Goal: Navigation & Orientation: Understand site structure

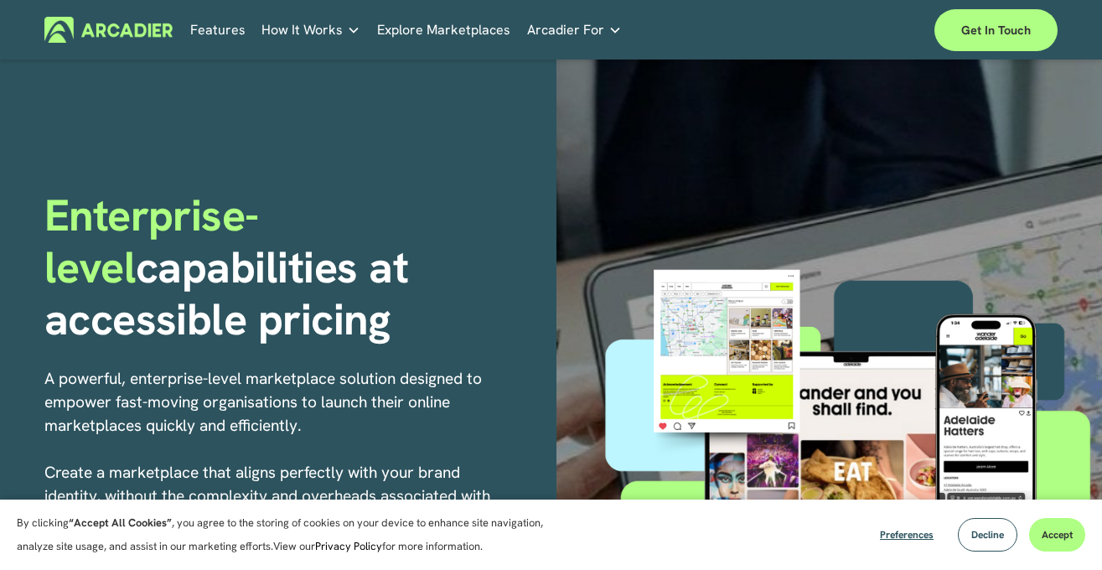
click at [230, 28] on link "Features" at bounding box center [217, 30] width 55 height 26
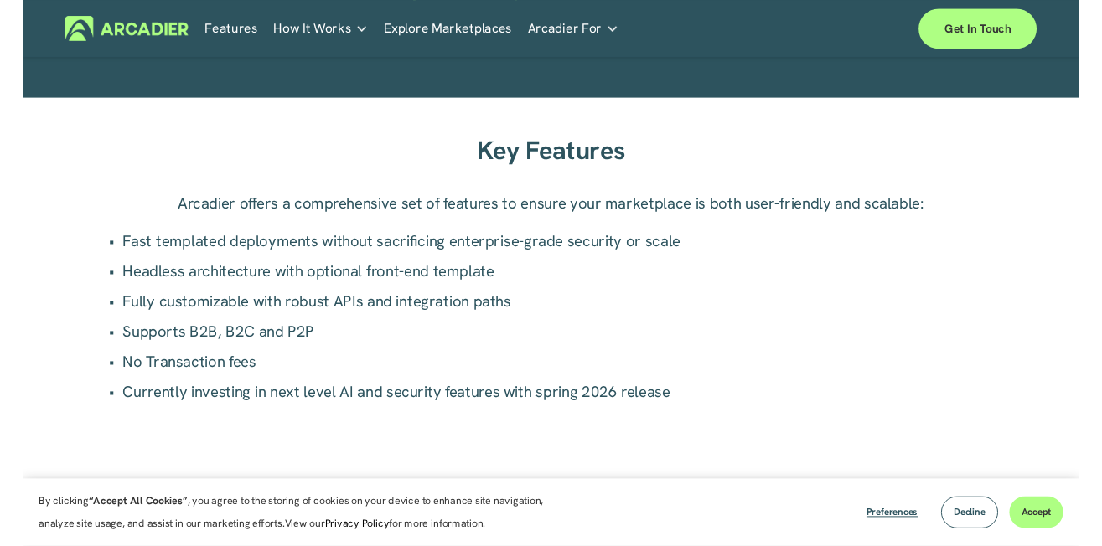
scroll to position [1026, 0]
